Goal: Task Accomplishment & Management: Manage account settings

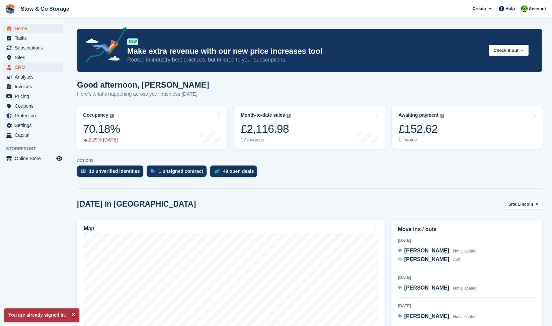
click at [21, 69] on span "CRM" at bounding box center [35, 67] width 40 height 9
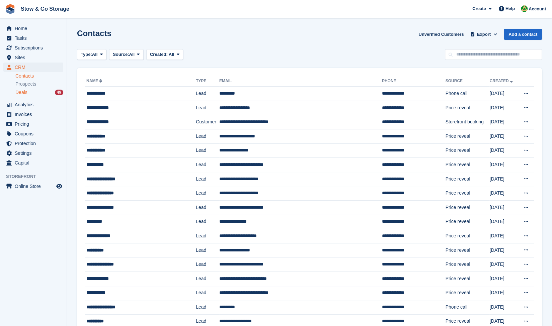
click at [57, 94] on div "49" at bounding box center [59, 93] width 8 height 6
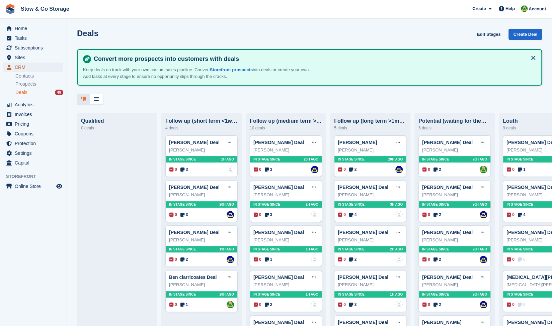
click at [18, 65] on span "CRM" at bounding box center [35, 67] width 40 height 9
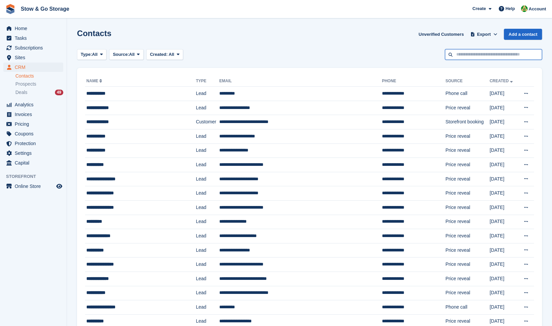
click at [506, 57] on input "text" at bounding box center [493, 54] width 97 height 11
type input "****"
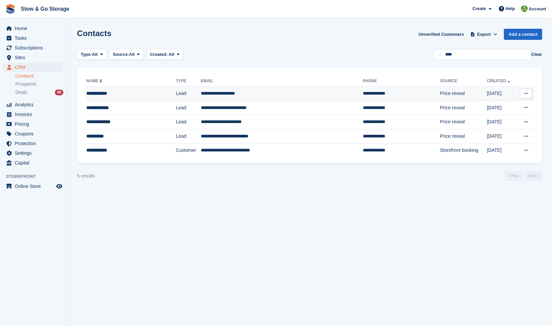
click at [116, 90] on div "**********" at bounding box center [122, 93] width 73 height 7
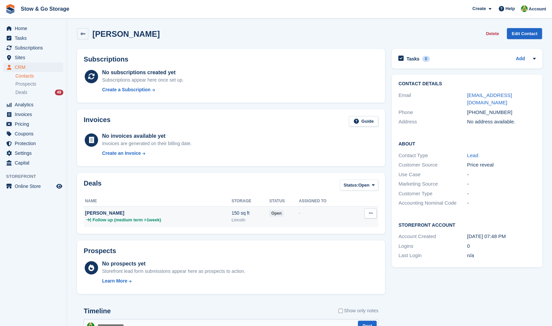
scroll to position [128, 0]
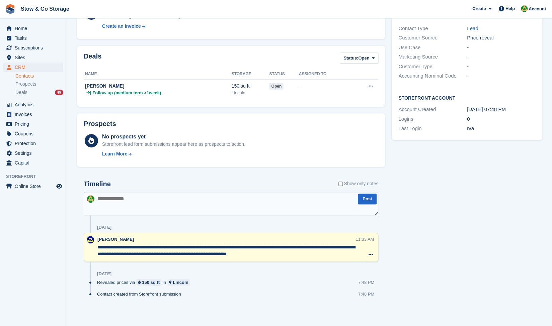
click at [266, 205] on textarea at bounding box center [231, 203] width 294 height 23
type textarea "**********"
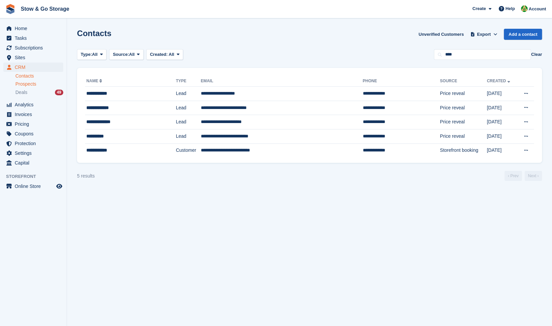
click at [29, 82] on span "Prospects" at bounding box center [25, 84] width 21 height 6
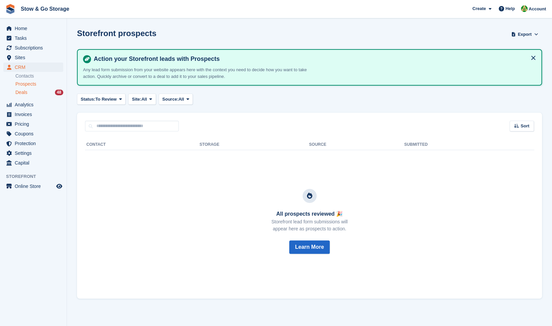
click at [39, 93] on div "Deals 48" at bounding box center [39, 92] width 48 height 6
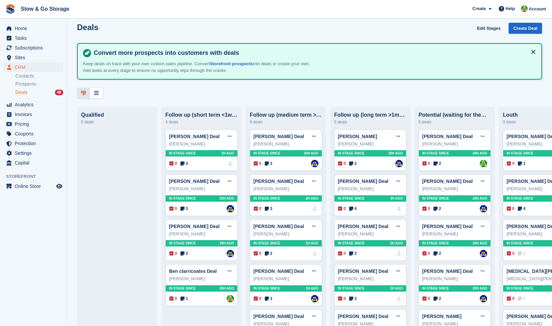
scroll to position [6, 0]
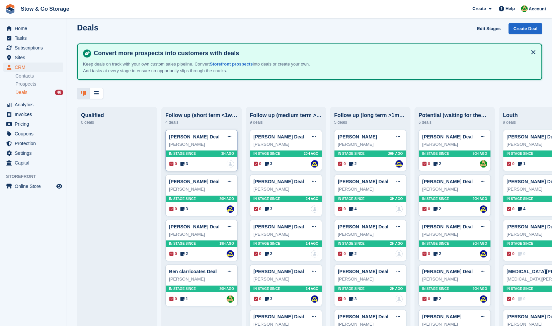
click at [218, 142] on div "[PERSON_NAME]" at bounding box center [201, 144] width 65 height 7
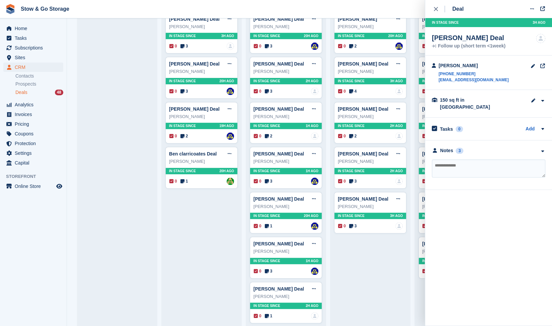
scroll to position [123, 0]
click at [439, 8] on div "close" at bounding box center [439, 9] width 11 height 7
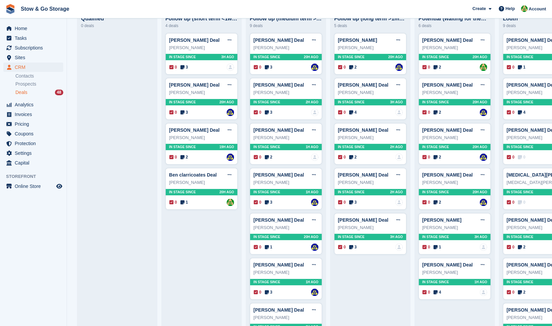
scroll to position [103, 0]
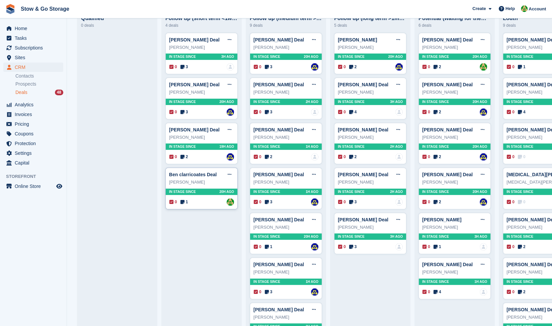
click at [182, 201] on icon at bounding box center [182, 202] width 4 height 5
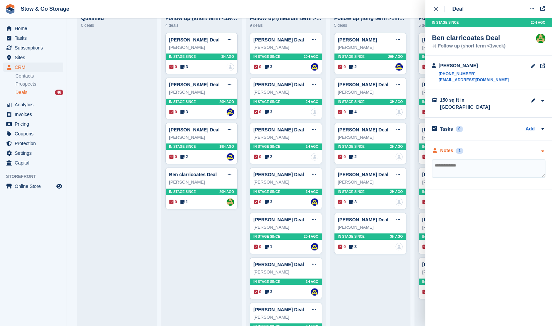
click at [466, 147] on div "Notes 1" at bounding box center [488, 150] width 113 height 7
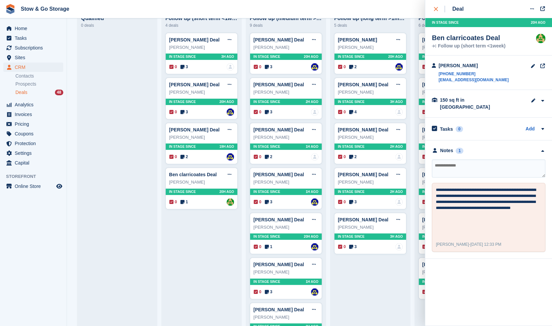
click at [433, 11] on button "close" at bounding box center [439, 9] width 15 height 18
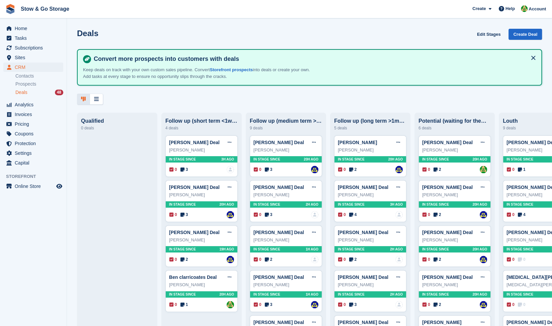
scroll to position [0, 0]
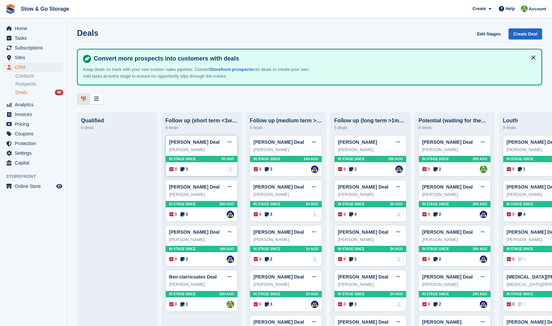
click at [183, 170] on icon at bounding box center [182, 169] width 4 height 5
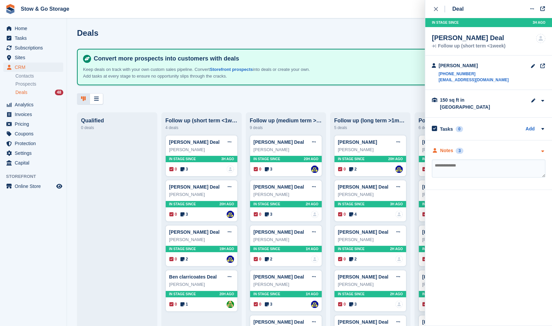
click at [486, 147] on div "Notes 3" at bounding box center [488, 150] width 113 height 7
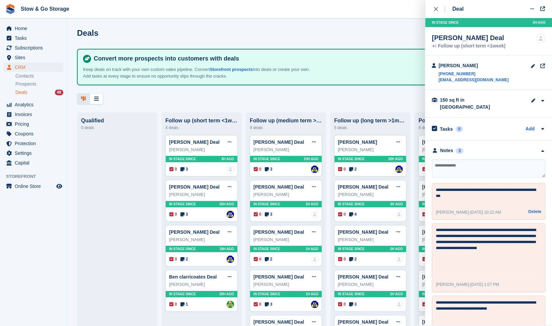
scroll to position [14, 0]
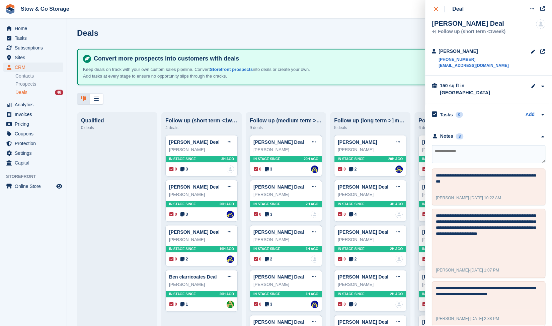
click at [435, 10] on icon "close" at bounding box center [436, 9] width 4 height 4
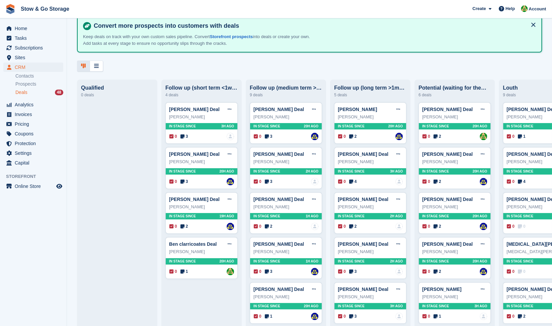
scroll to position [33, 0]
click at [183, 182] on icon at bounding box center [182, 181] width 4 height 5
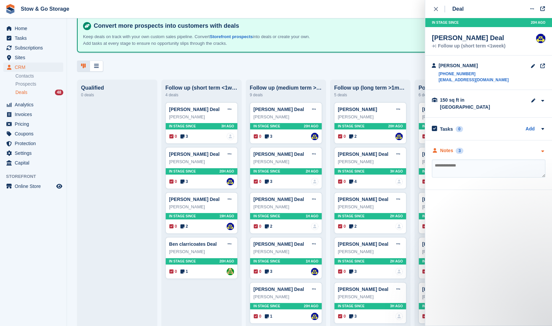
click at [464, 147] on div "Notes 3" at bounding box center [488, 150] width 113 height 7
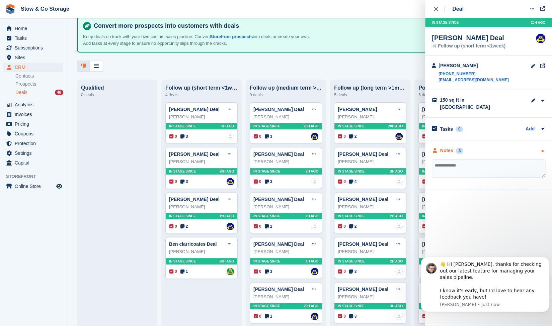
scroll to position [0, 0]
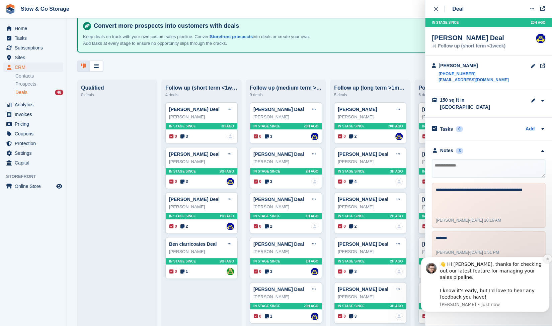
click at [548, 260] on icon "Dismiss notification" at bounding box center [547, 259] width 2 height 2
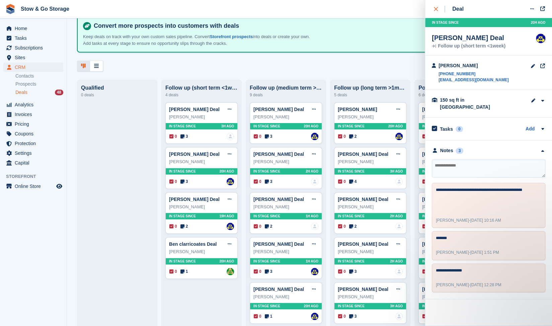
click at [434, 10] on icon "close" at bounding box center [436, 9] width 4 height 4
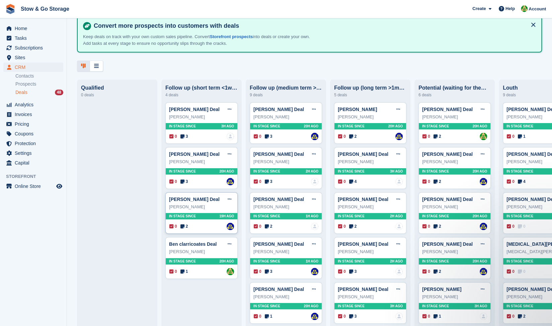
click at [185, 228] on span "2" at bounding box center [184, 227] width 8 height 6
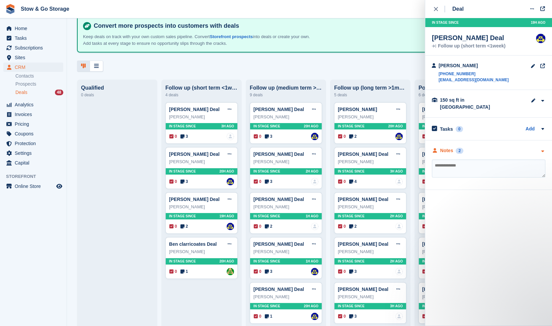
click at [456, 148] on div "2" at bounding box center [459, 151] width 8 height 6
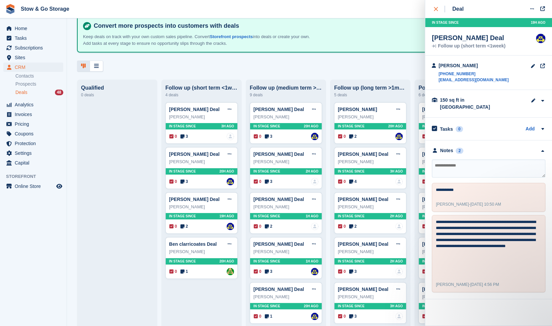
click at [434, 9] on icon "close" at bounding box center [436, 9] width 4 height 4
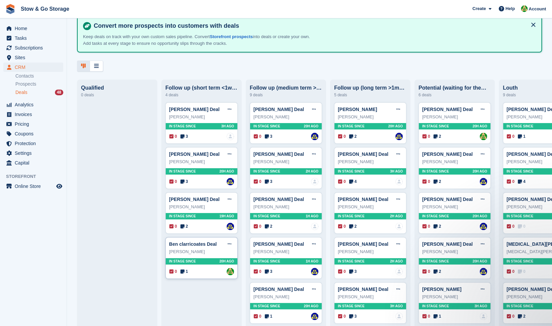
click at [181, 271] on icon at bounding box center [182, 271] width 4 height 5
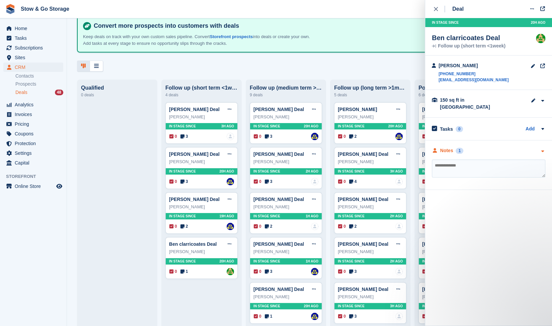
click at [462, 148] on div "1" at bounding box center [459, 151] width 8 height 6
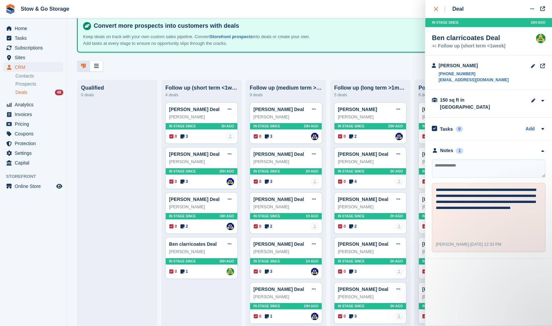
click at [432, 4] on button "close" at bounding box center [439, 9] width 15 height 18
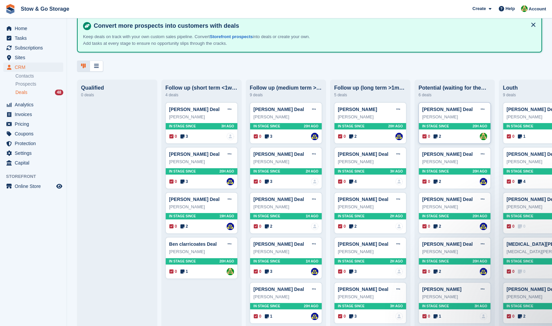
click at [436, 137] on icon at bounding box center [435, 136] width 4 height 5
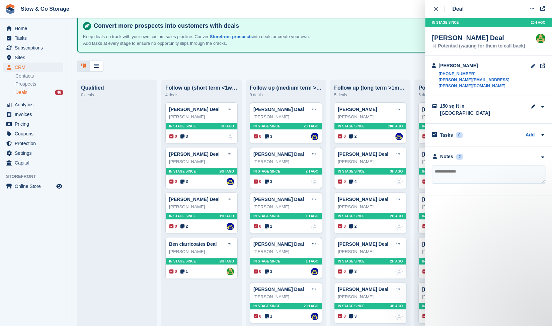
click at [451, 147] on div "**********" at bounding box center [488, 172] width 127 height 50
click at [451, 153] on div "Notes" at bounding box center [446, 156] width 13 height 7
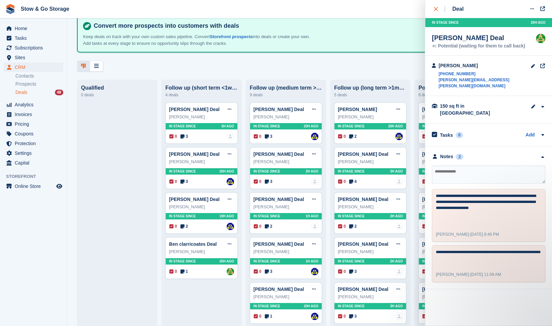
click at [433, 6] on button "close" at bounding box center [439, 9] width 15 height 18
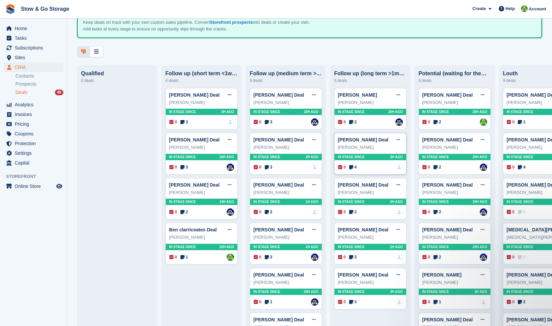
scroll to position [47, 0]
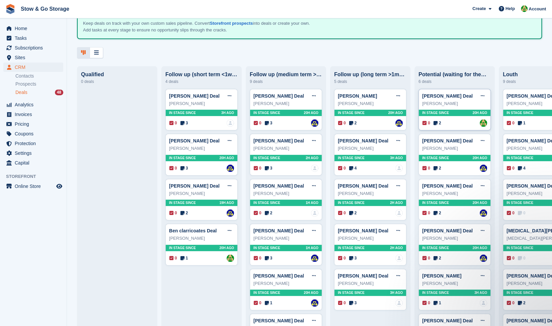
click at [437, 125] on icon at bounding box center [435, 123] width 4 height 5
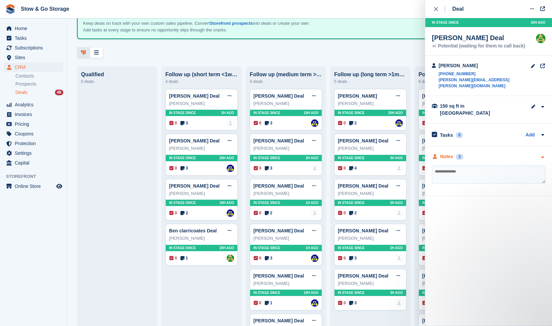
click at [527, 153] on div "Notes 2" at bounding box center [488, 156] width 113 height 7
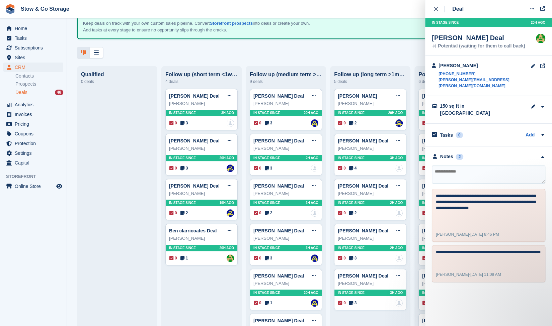
click at [502, 18] on div "In stage since 20H AGO" at bounding box center [488, 22] width 127 height 9
click at [434, 7] on icon "close" at bounding box center [436, 9] width 4 height 4
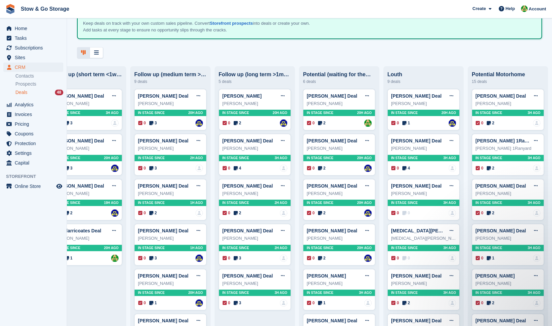
scroll to position [0, 120]
click at [235, 124] on span "2" at bounding box center [238, 123] width 8 height 6
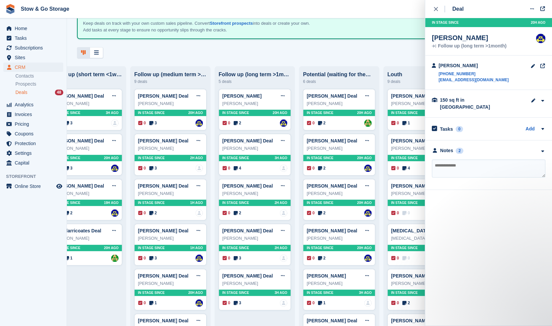
click at [446, 141] on div "**********" at bounding box center [488, 166] width 127 height 50
click at [446, 147] on div "Notes" at bounding box center [446, 150] width 13 height 7
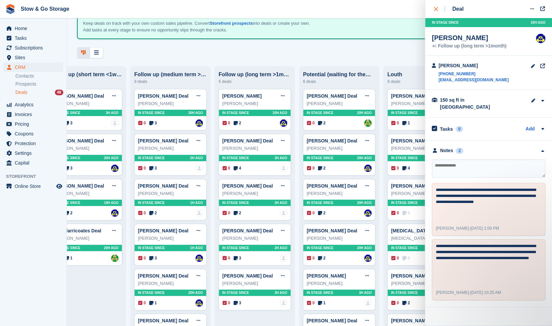
click at [434, 10] on icon "close" at bounding box center [436, 9] width 4 height 4
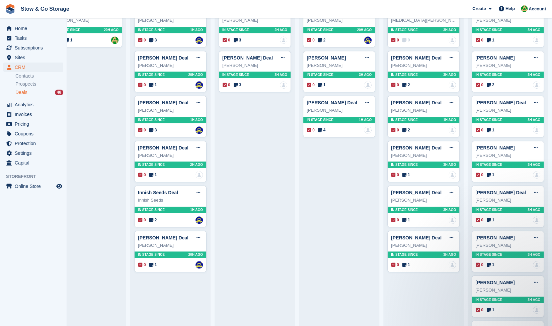
scroll to position [0, 0]
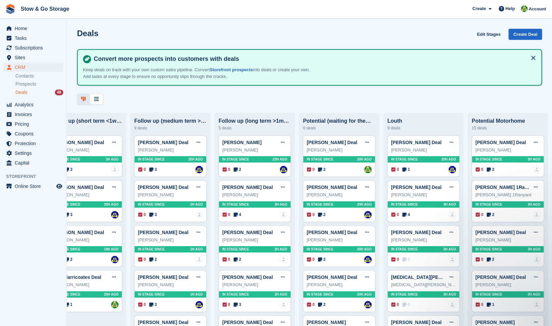
click at [343, 99] on div at bounding box center [309, 99] width 465 height 11
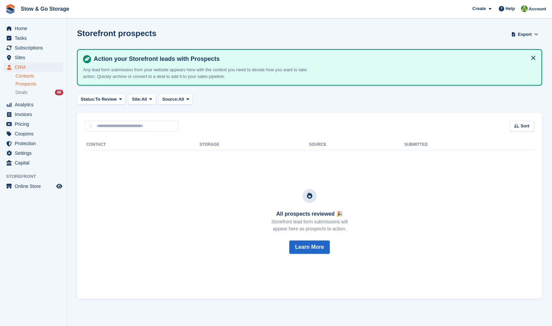
click at [19, 77] on link "Contacts" at bounding box center [39, 76] width 48 height 6
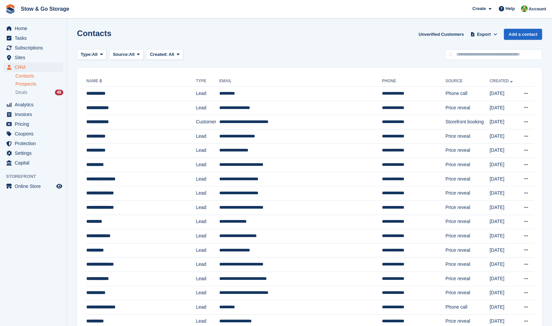
click at [29, 87] on link "Prospects" at bounding box center [39, 84] width 48 height 7
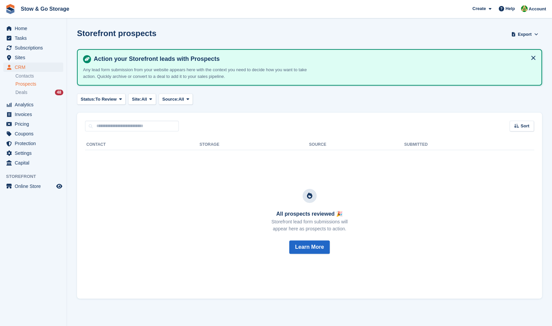
click at [26, 81] on span "Prospects" at bounding box center [25, 84] width 21 height 6
click at [538, 57] on div "Action your Storefront leads with Prospects Any lead form submission from your …" at bounding box center [309, 67] width 465 height 37
click at [530, 58] on button at bounding box center [533, 58] width 11 height 11
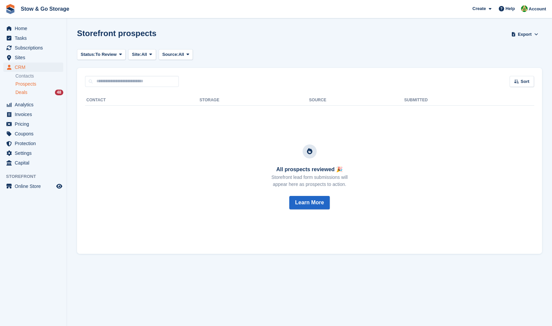
click at [25, 94] on span "Deals" at bounding box center [21, 92] width 12 height 6
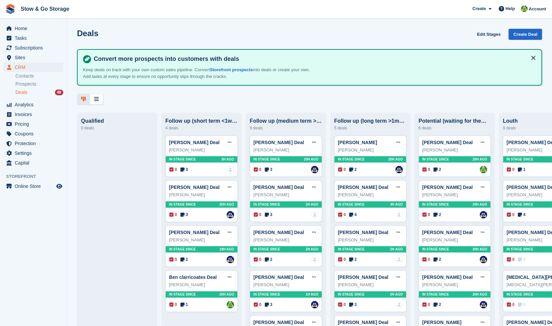
scroll to position [0, 0]
